Goal: Task Accomplishment & Management: Manage account settings

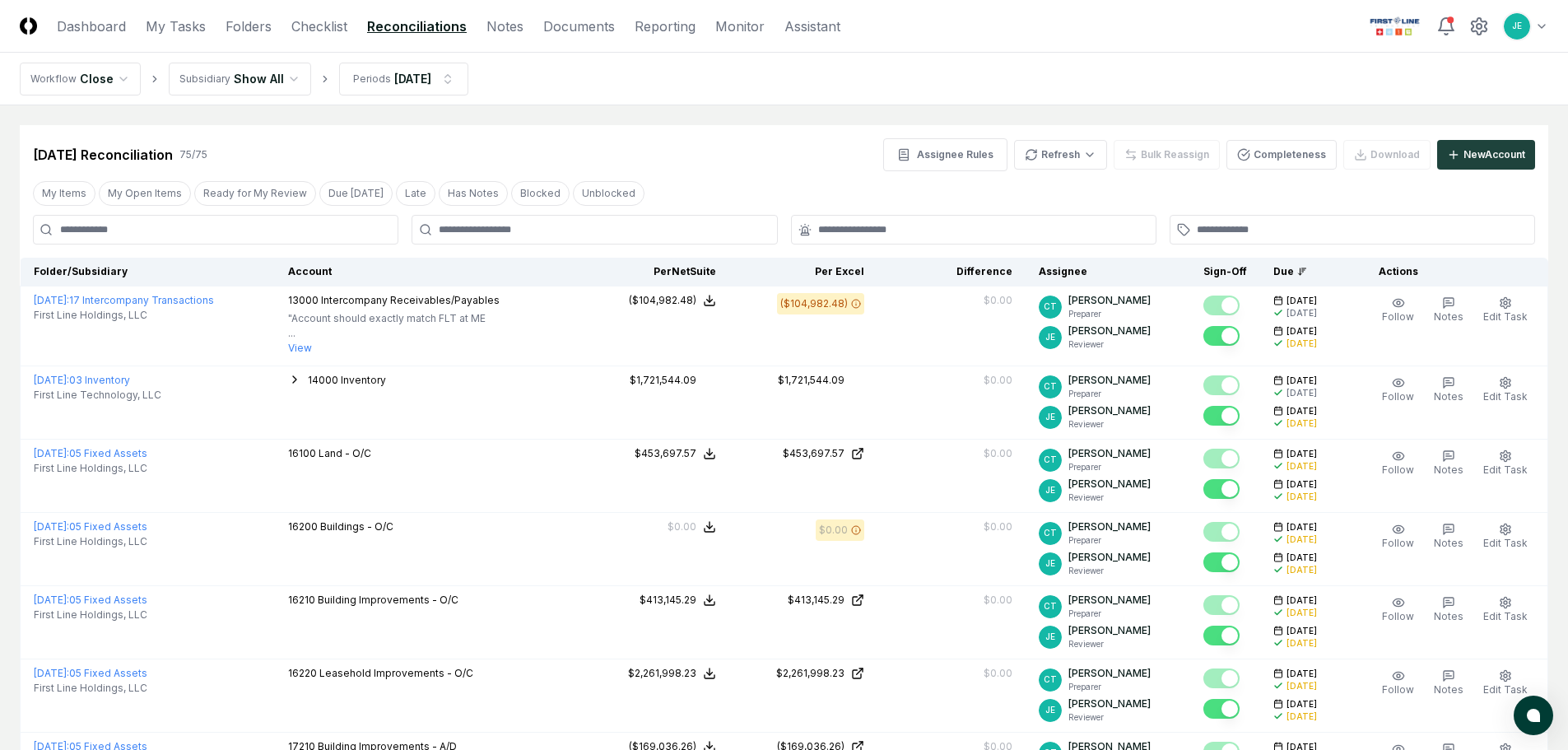
click at [267, 194] on button "Ready for My Review" at bounding box center [255, 194] width 122 height 25
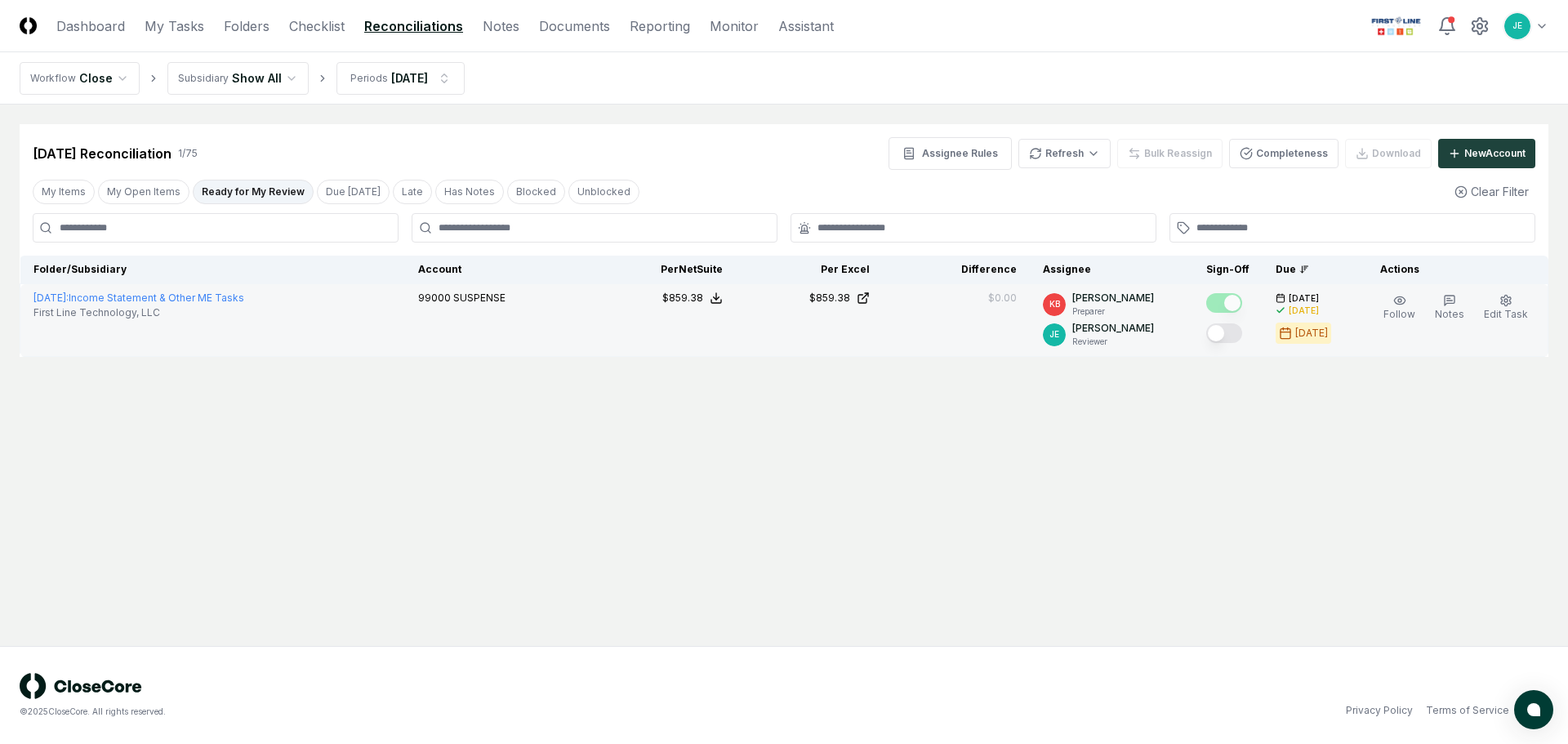
click at [1229, 334] on button "Mark complete" at bounding box center [1224, 333] width 36 height 20
click at [148, 195] on button "My Open Items" at bounding box center [143, 192] width 91 height 25
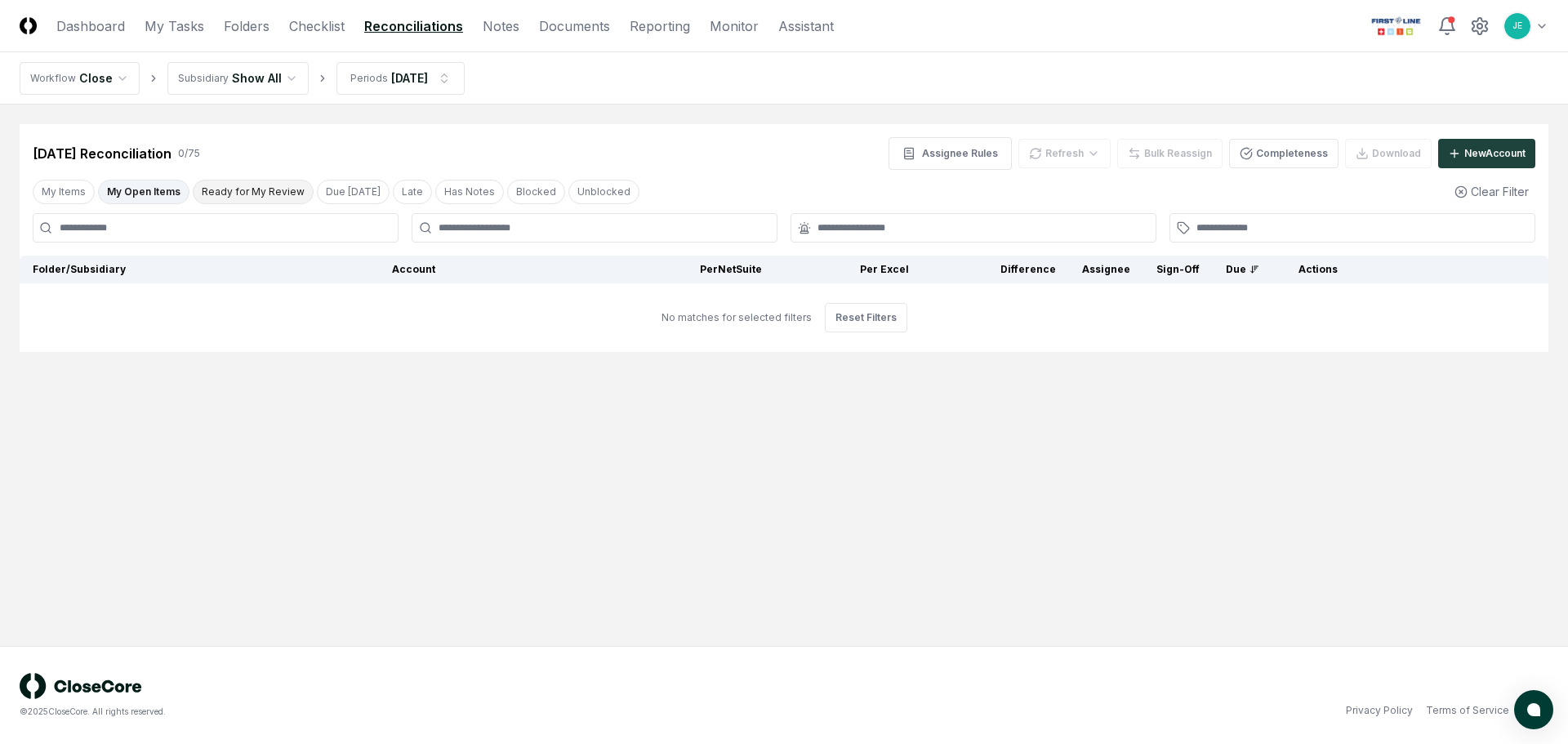
click at [224, 194] on button "Ready for My Review" at bounding box center [254, 192] width 121 height 25
click at [142, 184] on button "My Open Items" at bounding box center [143, 192] width 91 height 25
click at [321, 24] on link "Checklist" at bounding box center [317, 26] width 55 height 20
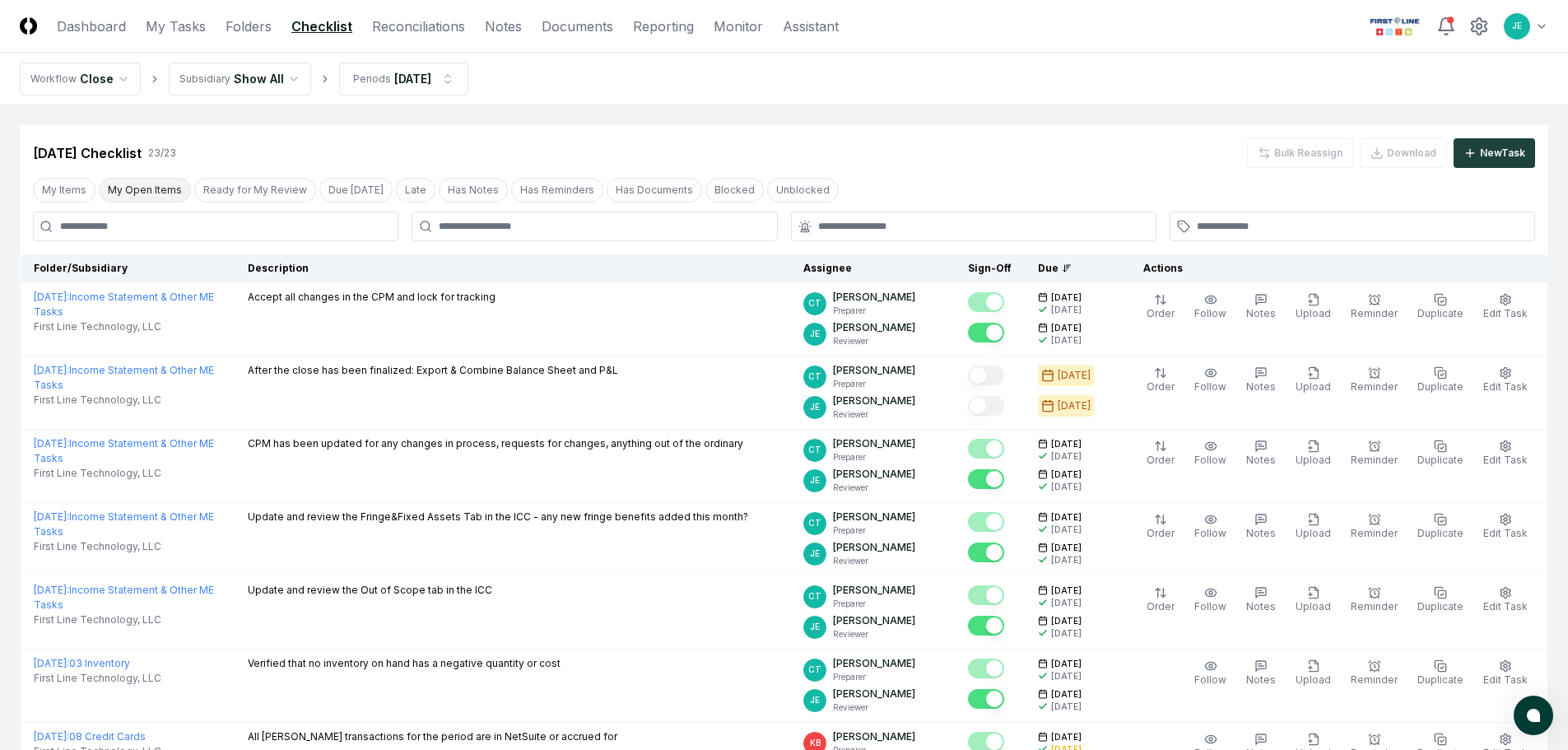
click at [175, 186] on button "My Open Items" at bounding box center [145, 190] width 92 height 25
